Goal: Information Seeking & Learning: Learn about a topic

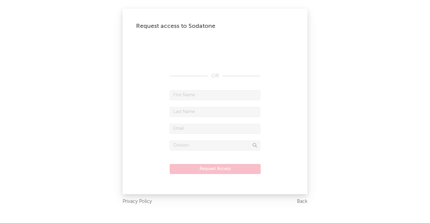
click at [212, 162] on form "Request Access" at bounding box center [215, 135] width 158 height 91
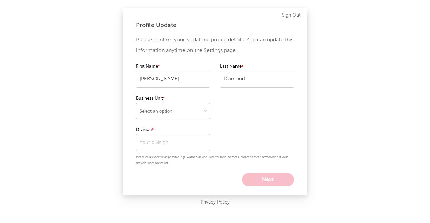
click at [174, 111] on select "Select an option" at bounding box center [173, 111] width 74 height 17
click at [159, 169] on div "Please confirm your Sodatone profile details. You can update this information a…" at bounding box center [215, 111] width 158 height 152
click at [163, 152] on div "Please confirm your Sodatone profile details. You can update this information a…" at bounding box center [215, 111] width 158 height 152
click at [164, 147] on input "text" at bounding box center [173, 142] width 74 height 17
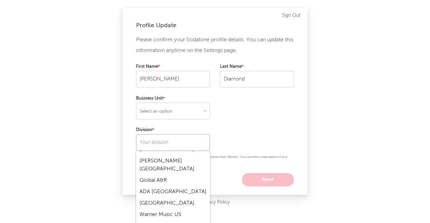
scroll to position [101, 0]
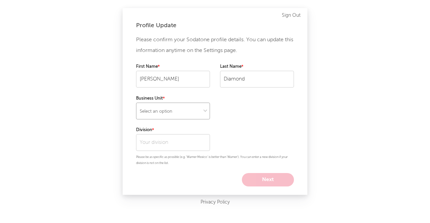
click at [171, 115] on select "Select an option" at bounding box center [173, 111] width 74 height 17
select select "other"
click at [136, 103] on select "Select an option" at bounding box center [173, 111] width 74 height 17
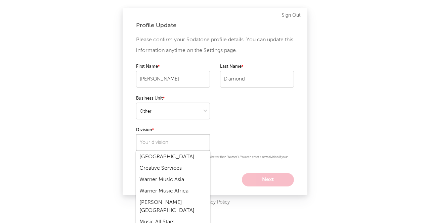
click at [171, 145] on input "text" at bounding box center [173, 142] width 74 height 17
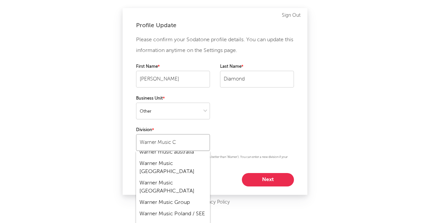
scroll to position [0, 0]
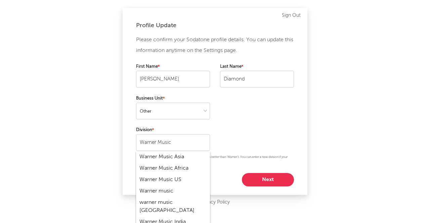
click at [177, 178] on div "Warner Music US" at bounding box center [173, 179] width 74 height 11
type input "Warner Music US"
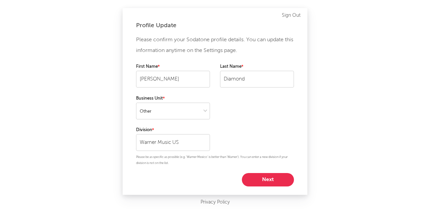
click at [262, 179] on button "Next" at bounding box center [268, 179] width 52 height 13
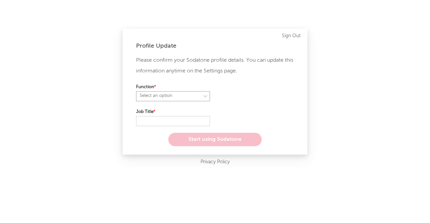
click at [186, 95] on select "Select an option" at bounding box center [173, 96] width 74 height 10
select select "other"
click at [136, 91] on select "Select an option" at bounding box center [173, 96] width 74 height 10
click at [160, 123] on input "text" at bounding box center [173, 121] width 74 height 10
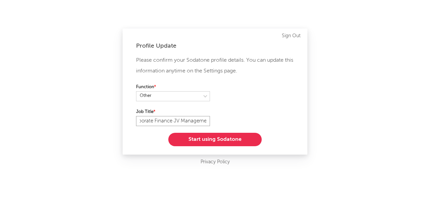
scroll to position [0, 35]
type input "Director, Corporate Finance JV Management"
click at [199, 140] on button "Start using Sodatone" at bounding box center [214, 139] width 93 height 13
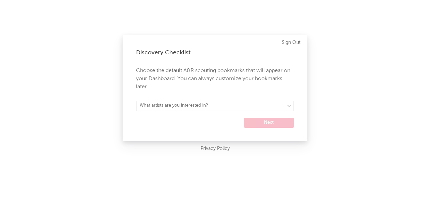
click at [185, 102] on select "What artists are you interested in? [GEOGRAPHIC_DATA] [GEOGRAPHIC_DATA] General…" at bounding box center [215, 106] width 158 height 10
select select "15"
click at [136, 101] on select "What artists are you interested in? [GEOGRAPHIC_DATA] [GEOGRAPHIC_DATA] General…" at bounding box center [215, 106] width 158 height 10
drag, startPoint x: 252, startPoint y: 115, endPoint x: 257, endPoint y: 121, distance: 7.4
click at [254, 118] on form "[GEOGRAPHIC_DATA] [GEOGRAPHIC_DATA] General [GEOGRAPHIC_DATA] [GEOGRAPHIC_DATA]…" at bounding box center [215, 114] width 158 height 27
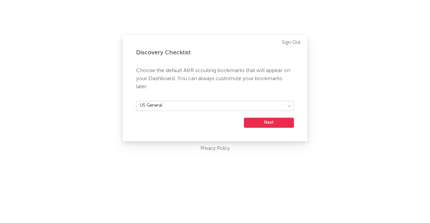
click at [258, 121] on button "Next" at bounding box center [269, 123] width 50 height 10
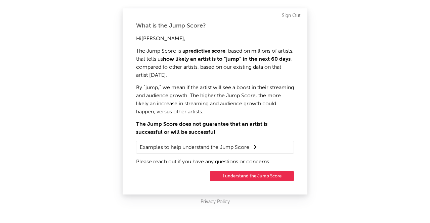
click at [258, 176] on button "I understand the Jump Score" at bounding box center [252, 176] width 84 height 10
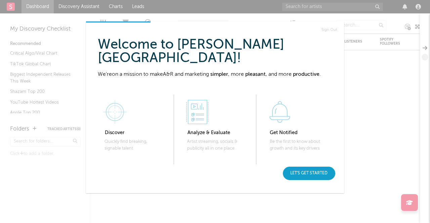
click at [307, 170] on div "Let's get started" at bounding box center [309, 173] width 52 height 13
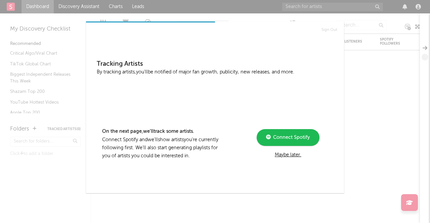
click at [287, 156] on div "Maybe later." at bounding box center [288, 155] width 90 height 8
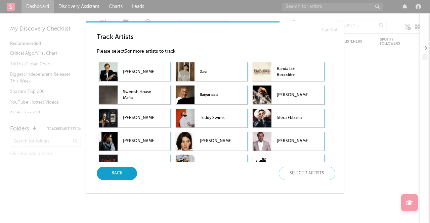
click at [109, 172] on div "Back" at bounding box center [117, 173] width 40 height 13
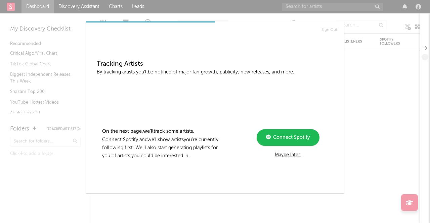
click at [290, 155] on div "Maybe later." at bounding box center [288, 155] width 90 height 8
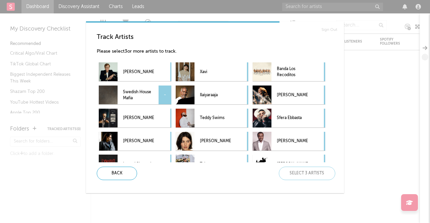
click at [136, 95] on p "Swedish House Mafia" at bounding box center [138, 95] width 31 height 15
click at [136, 74] on p "[PERSON_NAME]" at bounding box center [138, 72] width 31 height 15
click at [167, 68] on div at bounding box center [165, 71] width 13 height 19
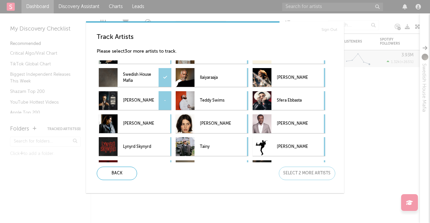
scroll to position [3, 0]
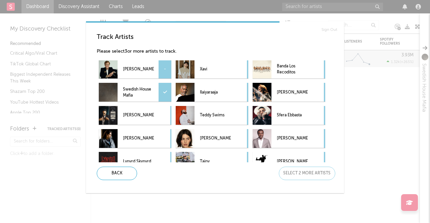
click at [127, 68] on p "[PERSON_NAME]" at bounding box center [138, 69] width 31 height 15
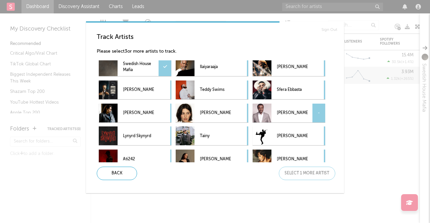
scroll to position [36, 0]
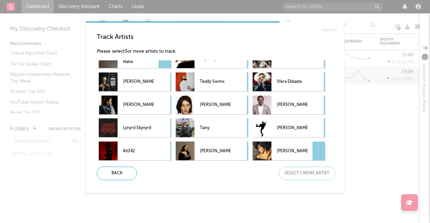
click at [293, 147] on p "[PERSON_NAME]" at bounding box center [292, 151] width 31 height 15
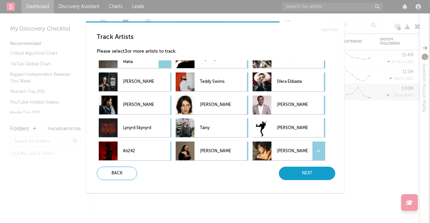
click at [304, 177] on div "Next" at bounding box center [307, 173] width 56 height 13
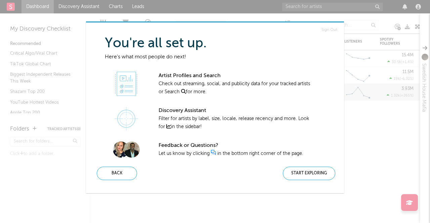
click at [305, 174] on div "Start Exploring" at bounding box center [309, 173] width 52 height 13
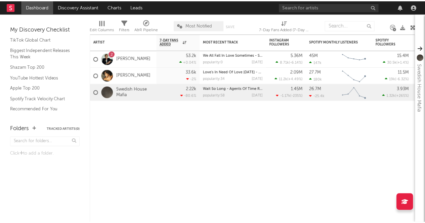
scroll to position [61, 0]
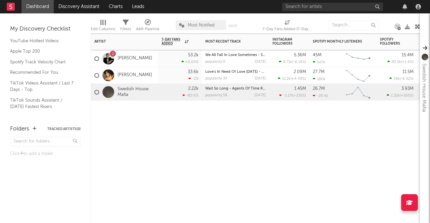
click at [163, 94] on div "2.22k -80.6 %" at bounding box center [180, 92] width 37 height 16
click at [137, 89] on link "Swedish House Mafia" at bounding box center [136, 92] width 37 height 11
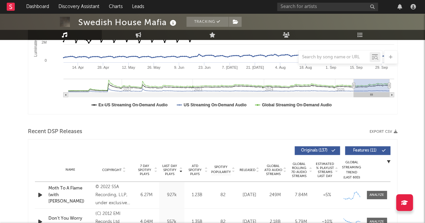
scroll to position [53, 0]
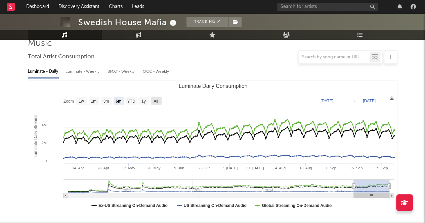
click at [153, 101] on rect "Luminate Daily Consumption" at bounding box center [156, 100] width 11 height 7
select select "All"
type input "[DATE]"
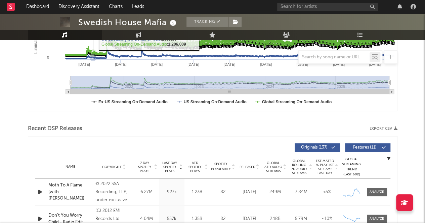
scroll to position [86, 0]
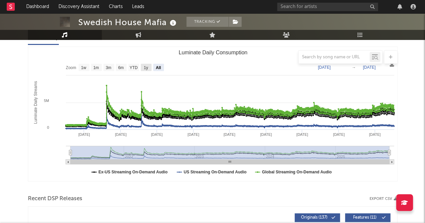
click at [148, 68] on text "1y" at bounding box center [145, 68] width 4 height 5
select select "1y"
type input "[DATE]"
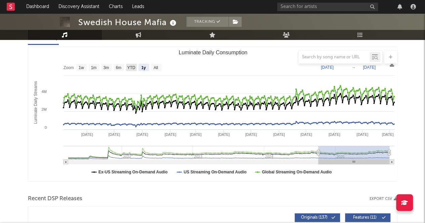
click at [129, 67] on text "YTD" at bounding box center [131, 68] width 8 height 5
select select "YTD"
type input "[DATE]"
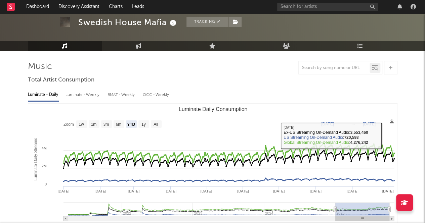
scroll to position [0, 0]
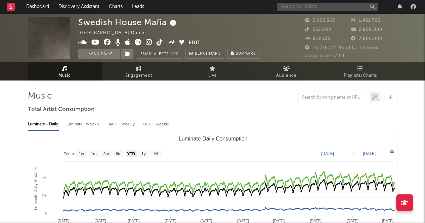
click at [296, 6] on input "text" at bounding box center [327, 7] width 101 height 8
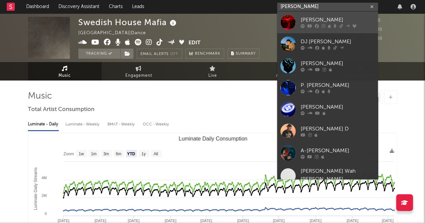
type input "[PERSON_NAME]"
click at [297, 21] on link "[PERSON_NAME]" at bounding box center [327, 22] width 101 height 22
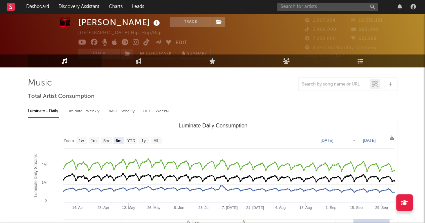
scroll to position [34, 0]
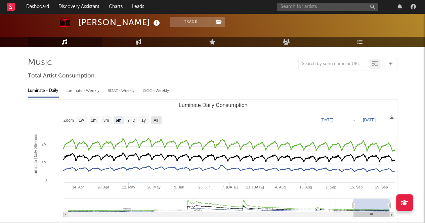
click at [154, 120] on text "All" at bounding box center [156, 120] width 4 height 5
select select "All"
type input "[DATE]"
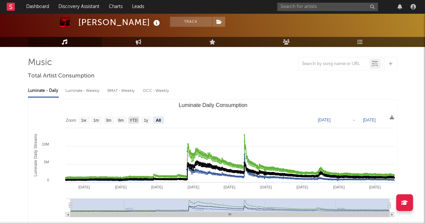
click at [132, 123] on text "YTD" at bounding box center [133, 120] width 8 height 5
select select "YTD"
type input "[DATE]"
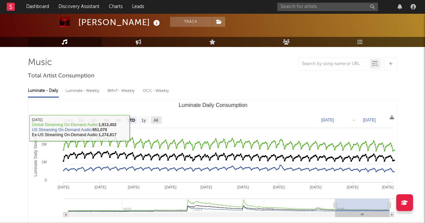
click at [155, 122] on text "All" at bounding box center [156, 120] width 4 height 5
select select "All"
type input "[DATE]"
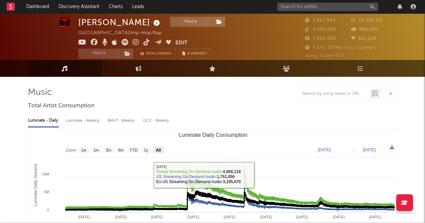
scroll to position [0, 0]
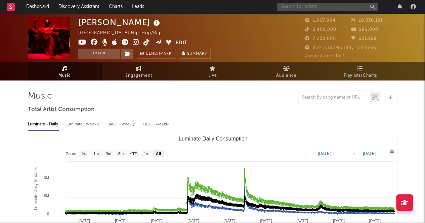
click at [296, 4] on input "text" at bounding box center [327, 7] width 101 height 8
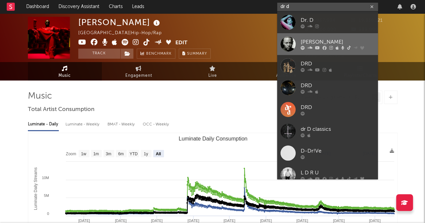
type input "dr d"
